Goal: Task Accomplishment & Management: Use online tool/utility

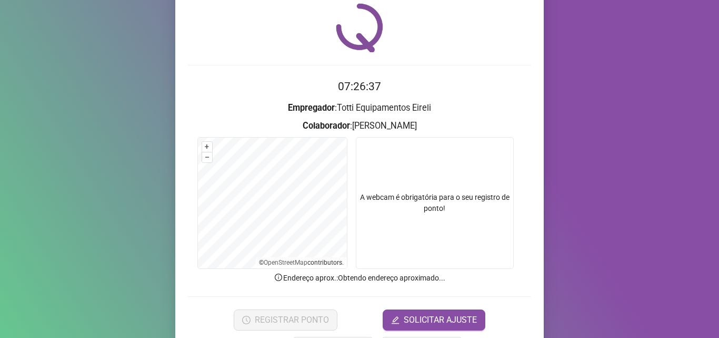
scroll to position [74, 0]
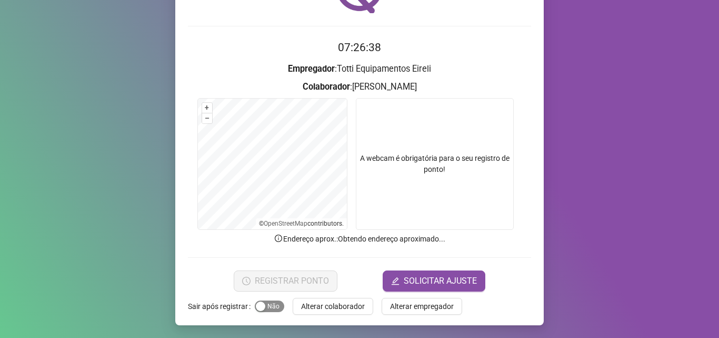
click at [270, 309] on span "Sim Não" at bounding box center [269, 306] width 29 height 12
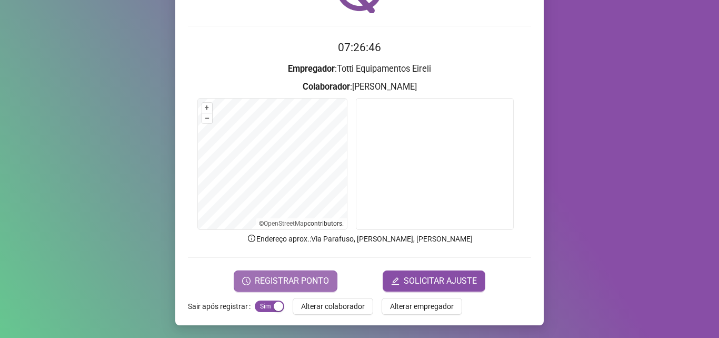
click at [286, 275] on span "REGISTRAR PONTO" at bounding box center [292, 280] width 74 height 13
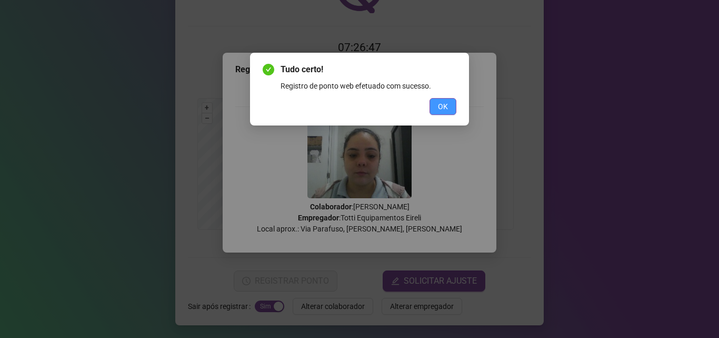
click at [441, 104] on span "OK" at bounding box center [443, 107] width 10 height 12
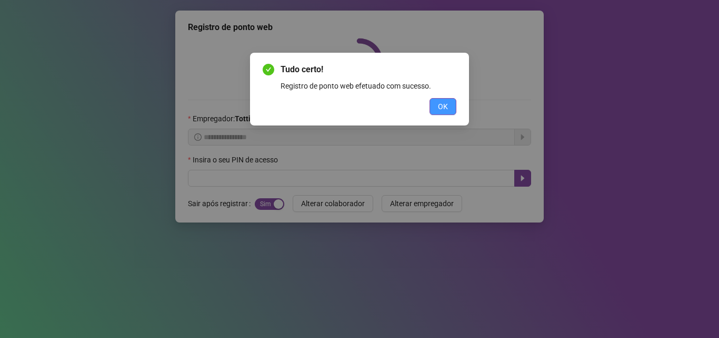
scroll to position [0, 0]
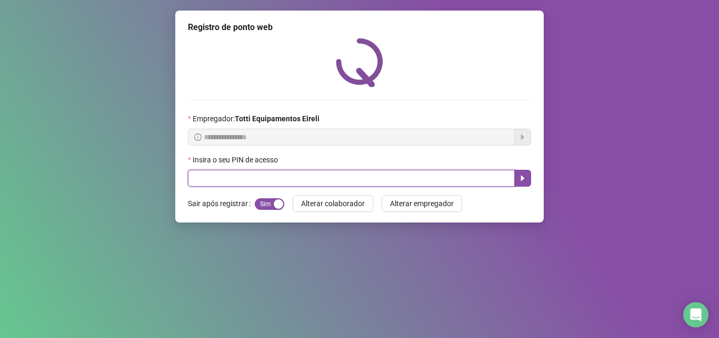
click at [226, 178] on input "text" at bounding box center [351, 178] width 327 height 17
type input "*****"
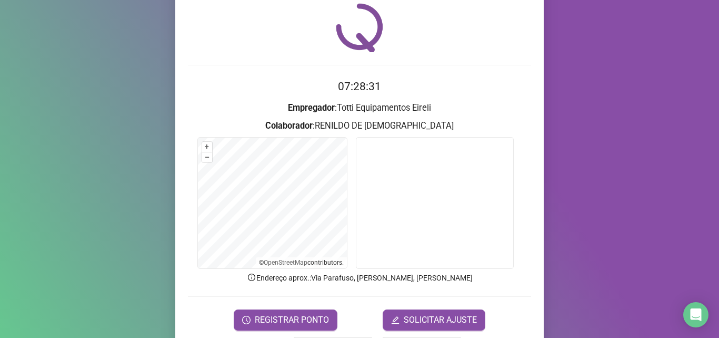
scroll to position [74, 0]
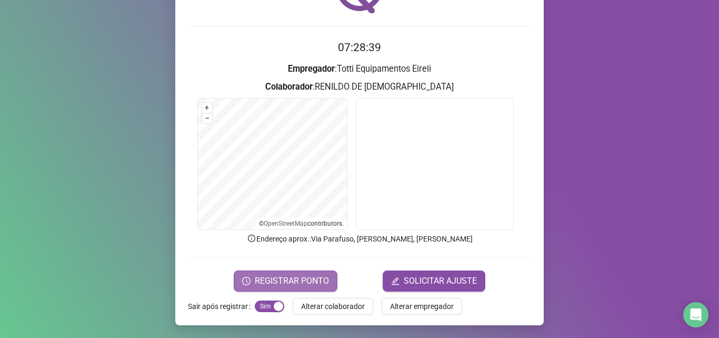
click at [288, 284] on span "REGISTRAR PONTO" at bounding box center [292, 280] width 74 height 13
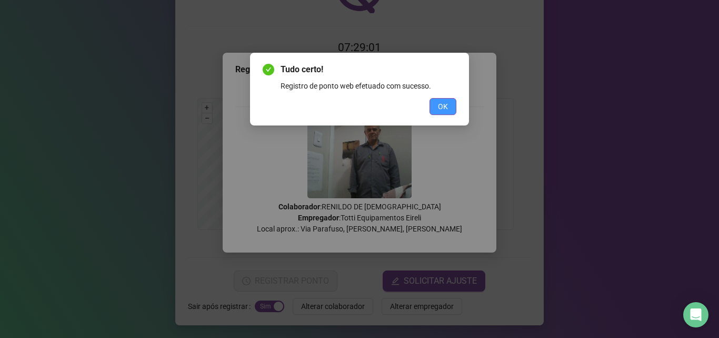
click at [447, 107] on span "OK" at bounding box center [443, 107] width 10 height 12
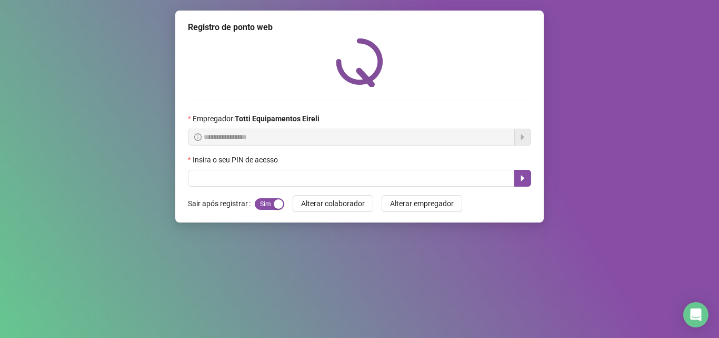
scroll to position [0, 0]
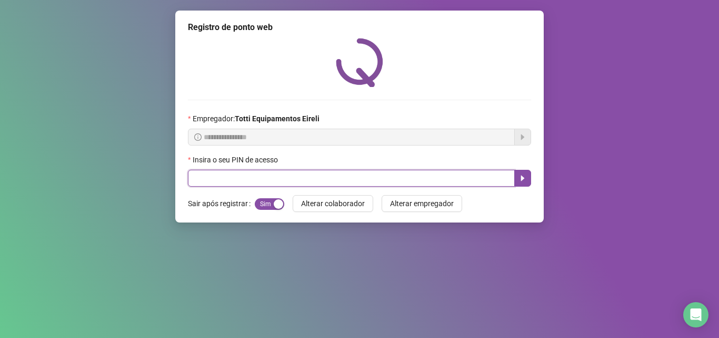
click at [215, 182] on input "text" at bounding box center [351, 178] width 327 height 17
type input "*****"
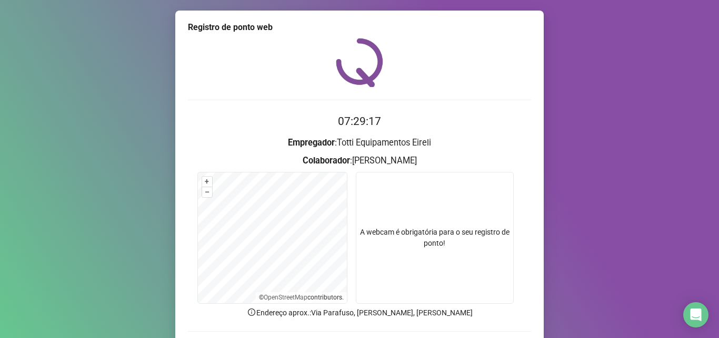
scroll to position [74, 0]
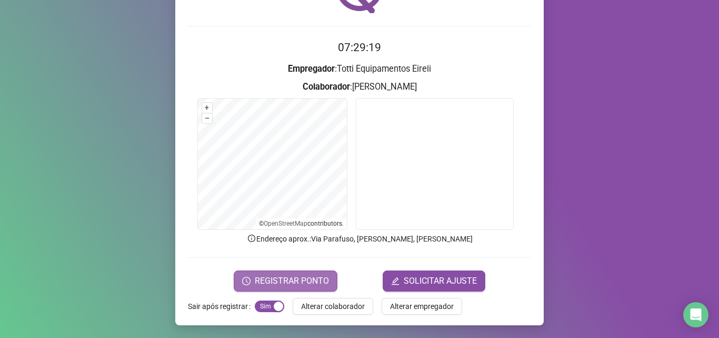
click at [284, 280] on span "REGISTRAR PONTO" at bounding box center [292, 280] width 74 height 13
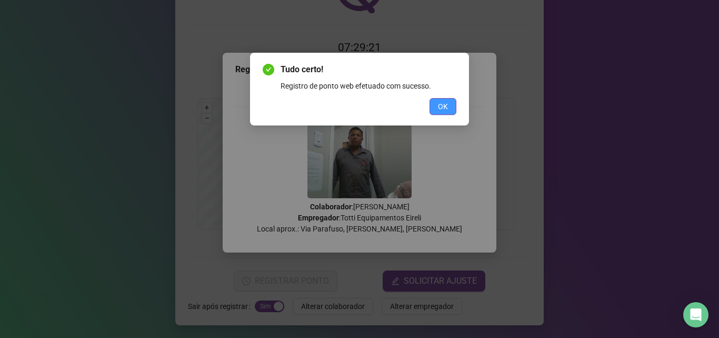
click at [440, 106] on span "OK" at bounding box center [443, 107] width 10 height 12
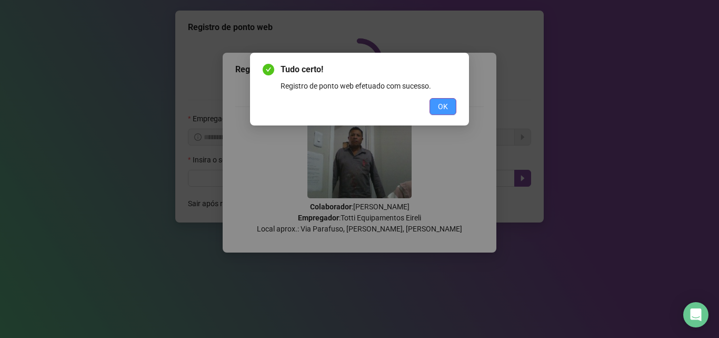
scroll to position [0, 0]
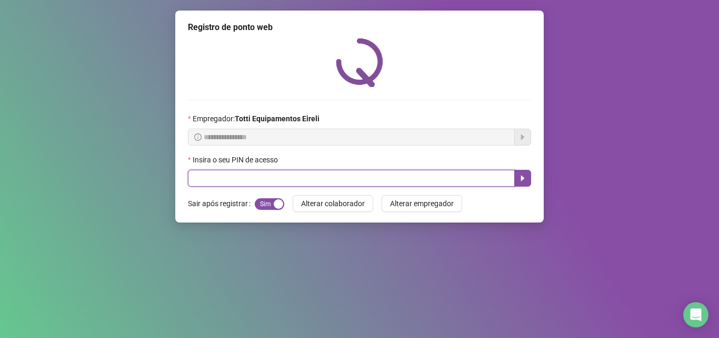
click at [206, 179] on input "text" at bounding box center [351, 178] width 327 height 17
type input "*****"
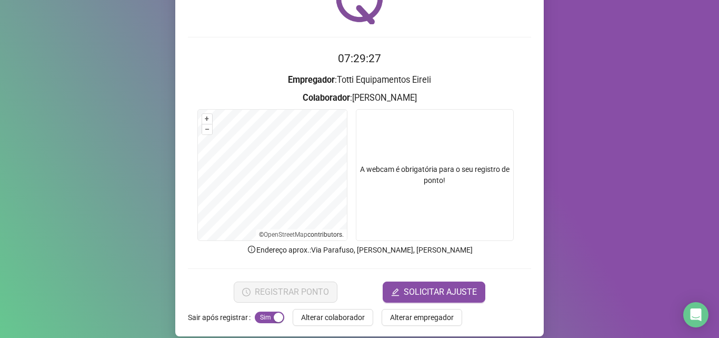
scroll to position [74, 0]
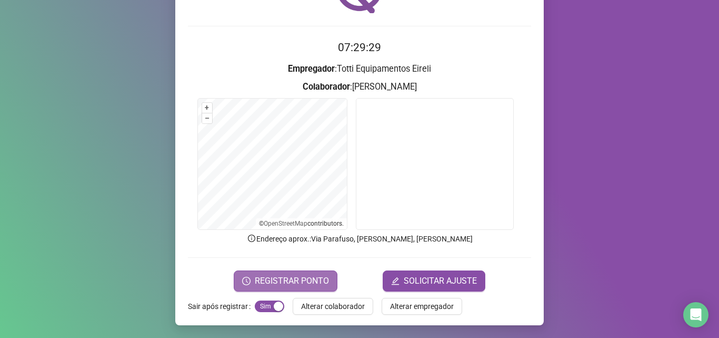
click at [280, 280] on span "REGISTRAR PONTO" at bounding box center [292, 280] width 74 height 13
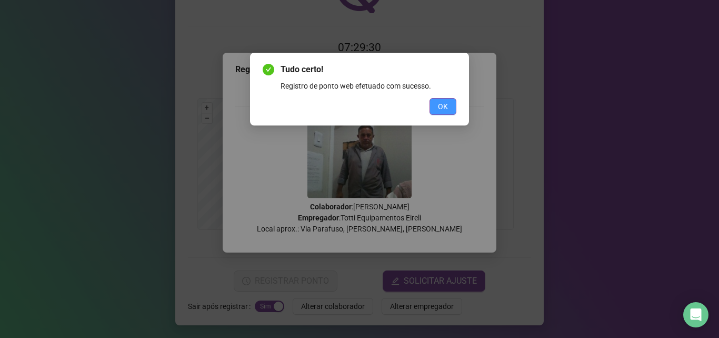
click at [450, 112] on button "OK" at bounding box center [443, 106] width 27 height 17
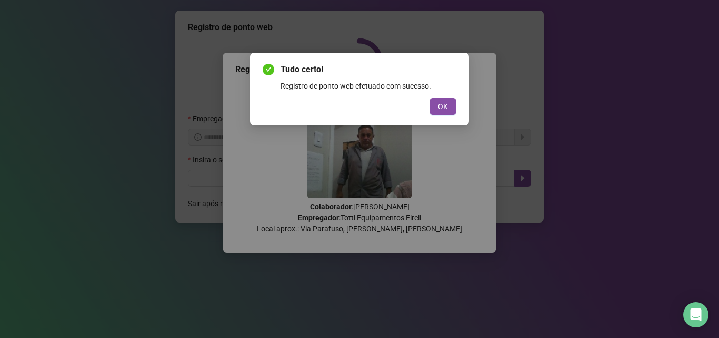
scroll to position [0, 0]
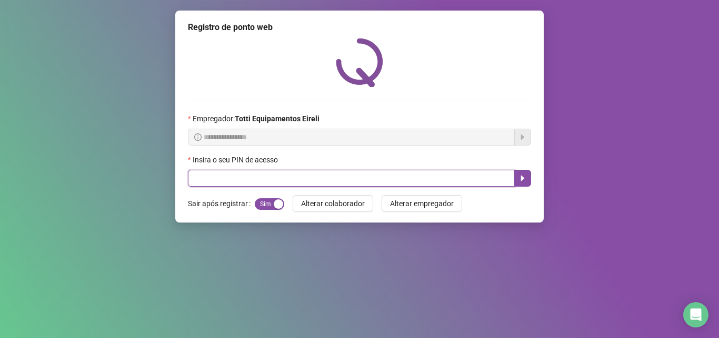
click at [225, 178] on input "text" at bounding box center [351, 178] width 327 height 17
type input "*****"
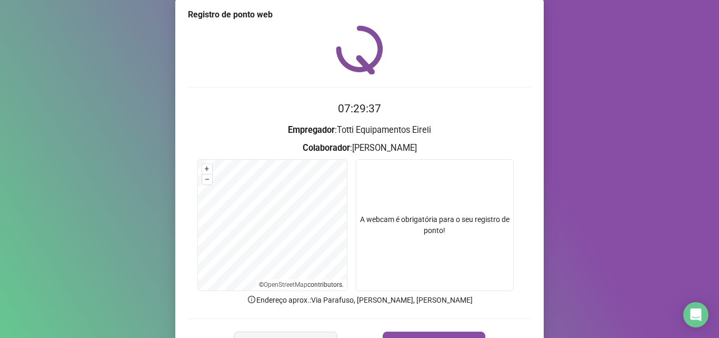
scroll to position [74, 0]
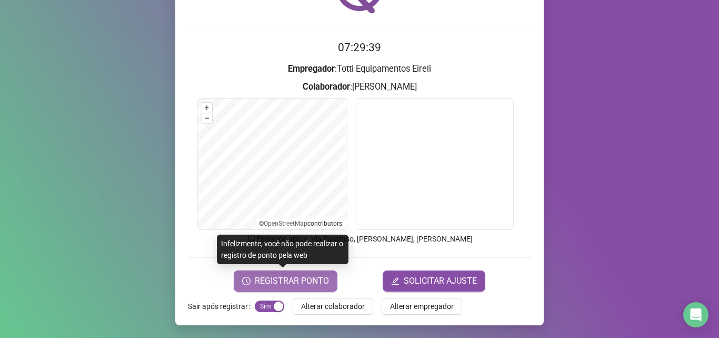
click at [276, 278] on span "REGISTRAR PONTO" at bounding box center [292, 280] width 74 height 13
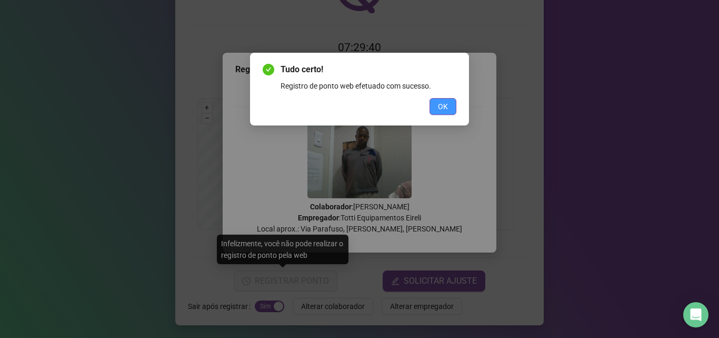
click at [451, 101] on button "OK" at bounding box center [443, 106] width 27 height 17
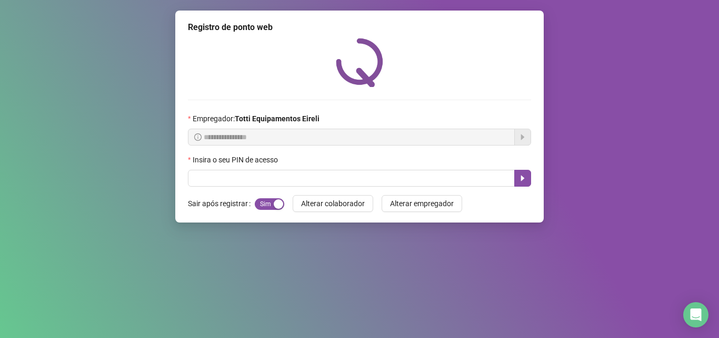
scroll to position [0, 0]
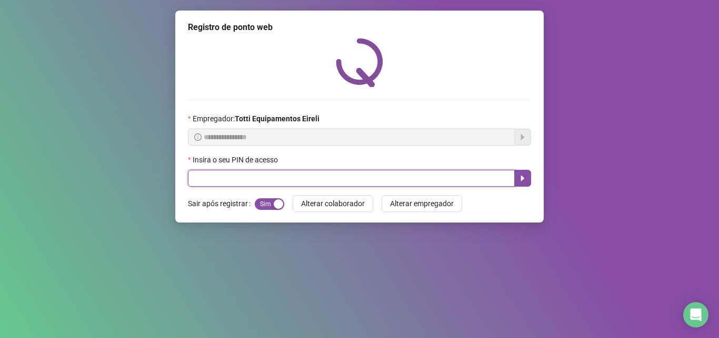
click at [212, 175] on input "text" at bounding box center [351, 178] width 327 height 17
type input "*****"
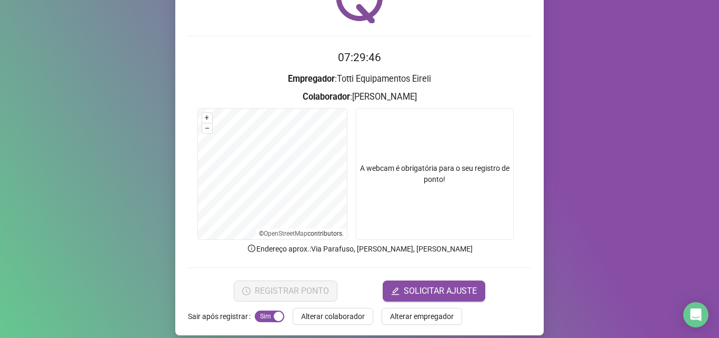
scroll to position [74, 0]
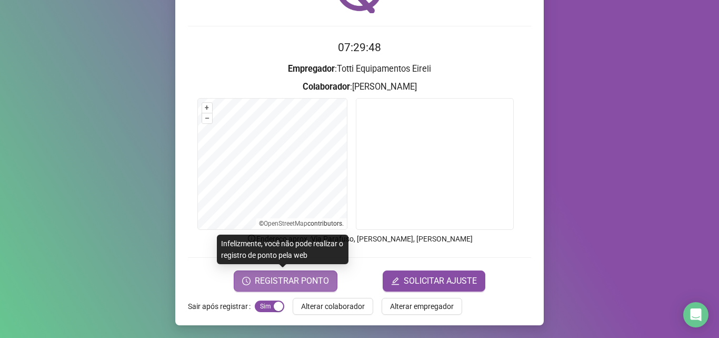
click at [278, 279] on span "REGISTRAR PONTO" at bounding box center [292, 280] width 74 height 13
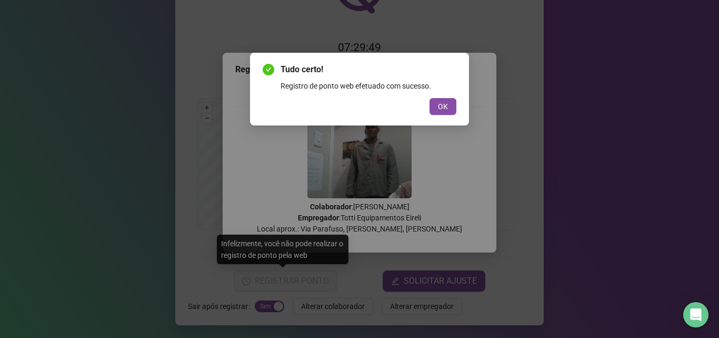
drag, startPoint x: 447, startPoint y: 105, endPoint x: 333, endPoint y: 122, distance: 115.1
click at [445, 105] on span "OK" at bounding box center [443, 107] width 10 height 12
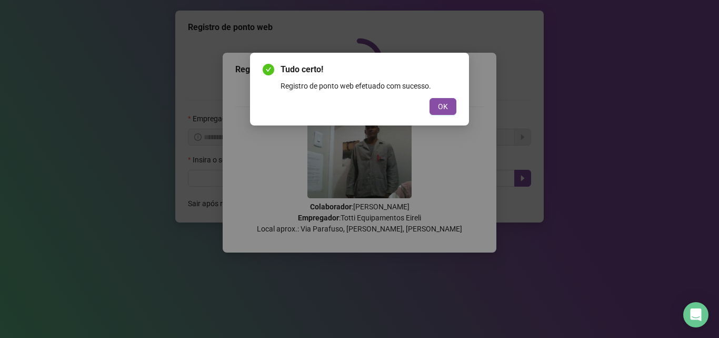
scroll to position [0, 0]
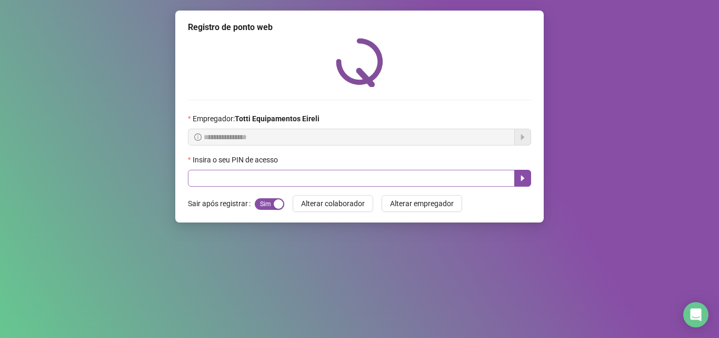
drag, startPoint x: 219, startPoint y: 166, endPoint x: 218, endPoint y: 172, distance: 5.8
click at [219, 169] on div "Insira o seu PIN de acesso" at bounding box center [359, 162] width 343 height 16
click at [220, 173] on input "text" at bounding box center [351, 178] width 327 height 17
type input "*****"
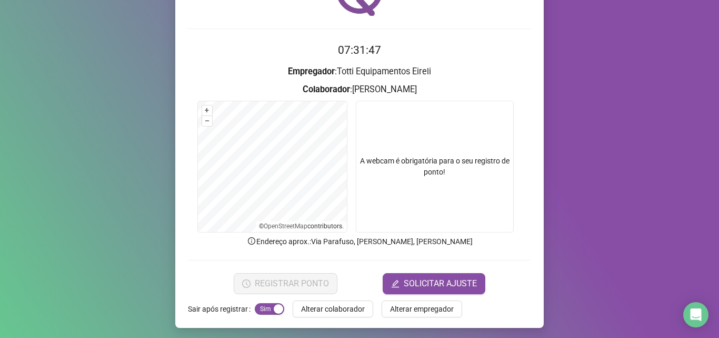
scroll to position [74, 0]
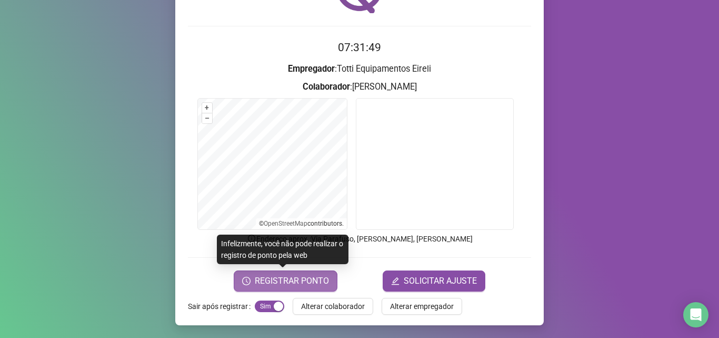
click at [293, 285] on span "REGISTRAR PONTO" at bounding box center [292, 280] width 74 height 13
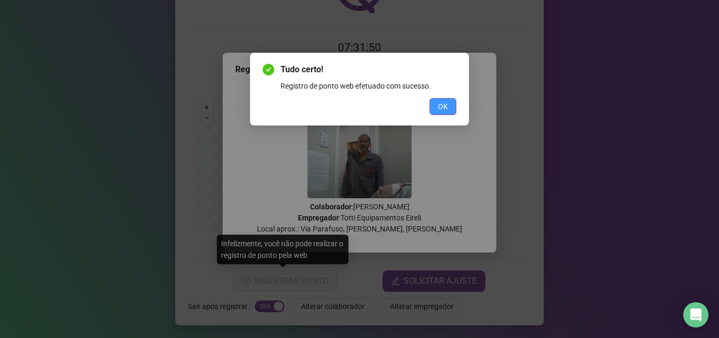
click at [443, 104] on span "OK" at bounding box center [443, 107] width 10 height 12
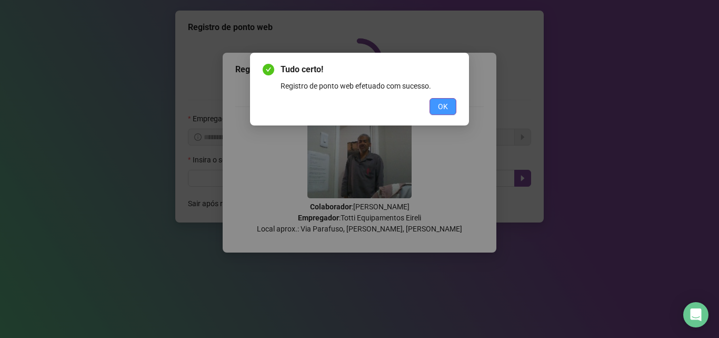
scroll to position [0, 0]
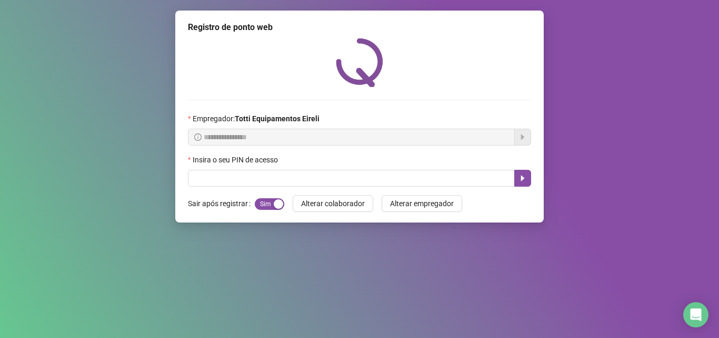
click at [257, 169] on div "Insira o seu PIN de acesso" at bounding box center [359, 162] width 343 height 16
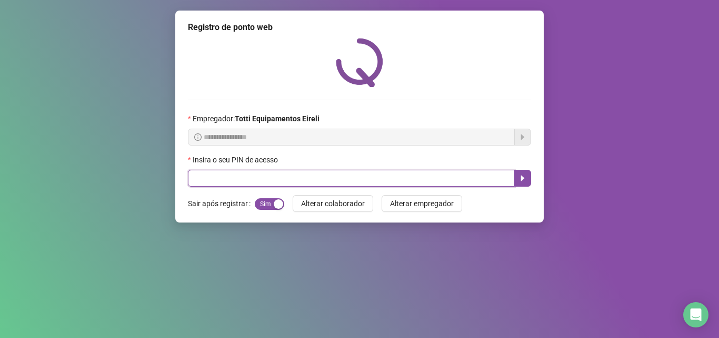
click at [246, 176] on input "text" at bounding box center [351, 178] width 327 height 17
type input "*****"
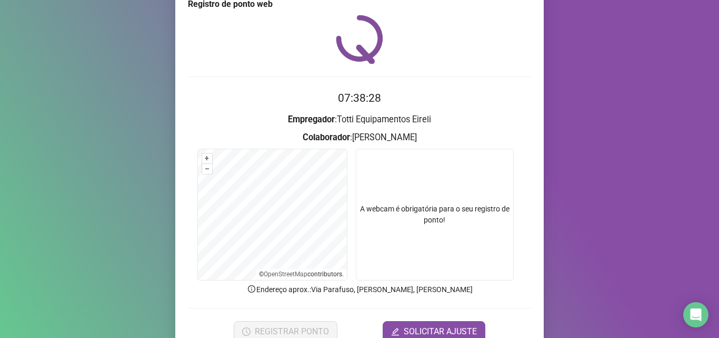
scroll to position [74, 0]
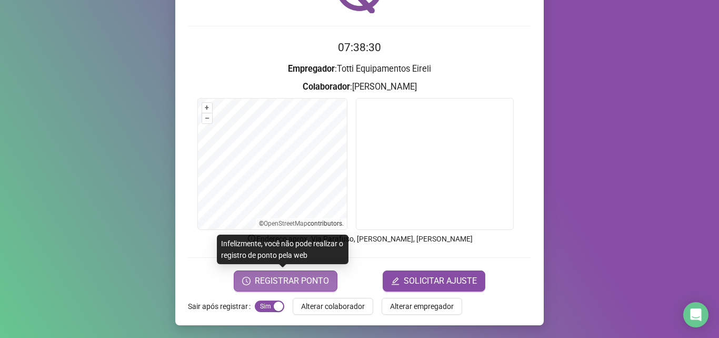
click at [289, 279] on span "REGISTRAR PONTO" at bounding box center [292, 280] width 74 height 13
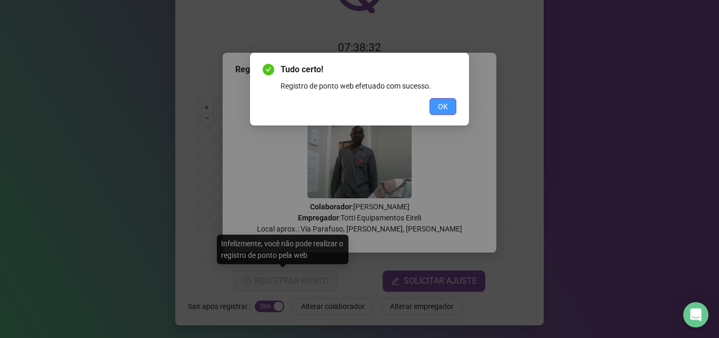
click at [452, 112] on button "OK" at bounding box center [443, 106] width 27 height 17
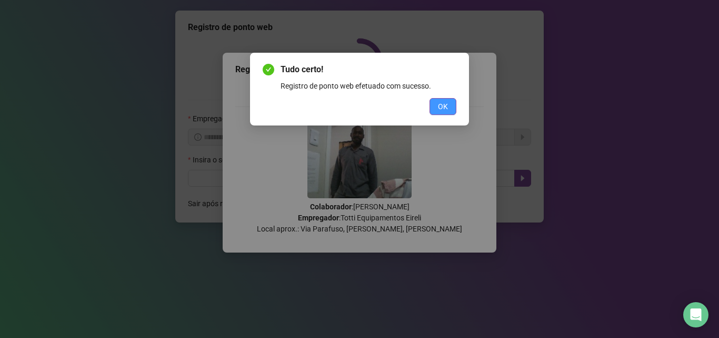
scroll to position [0, 0]
